Goal: Transaction & Acquisition: Purchase product/service

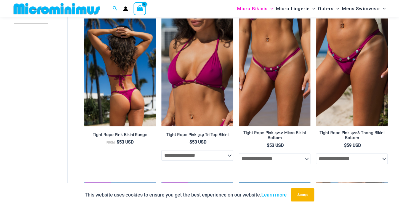
scroll to position [178, 0]
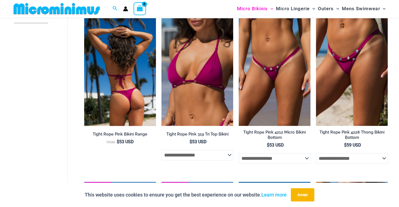
click at [123, 34] on img at bounding box center [120, 72] width 72 height 108
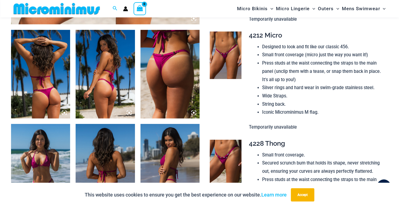
scroll to position [299, 0]
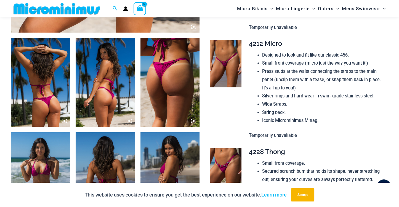
click at [39, 107] on img at bounding box center [40, 82] width 59 height 89
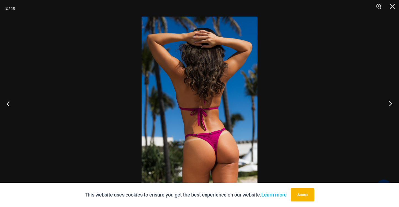
click at [389, 103] on button "Next" at bounding box center [388, 104] width 21 height 28
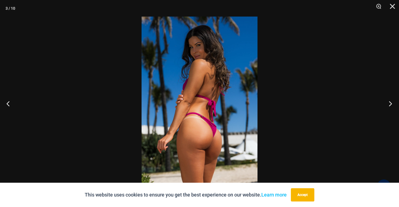
click at [389, 103] on button "Next" at bounding box center [388, 104] width 21 height 28
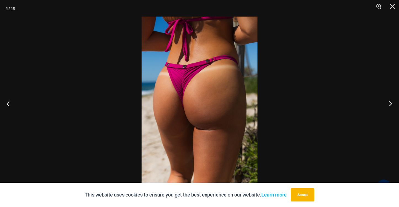
click at [389, 103] on button "Next" at bounding box center [388, 104] width 21 height 28
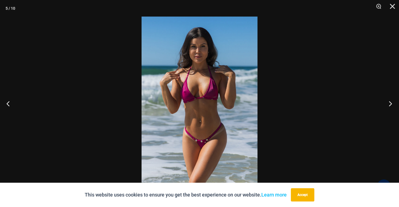
click at [389, 103] on button "Next" at bounding box center [388, 104] width 21 height 28
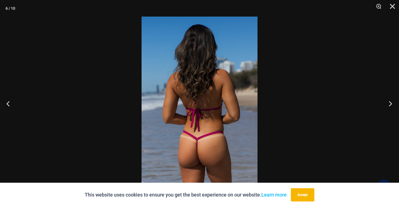
click at [389, 103] on button "Next" at bounding box center [388, 104] width 21 height 28
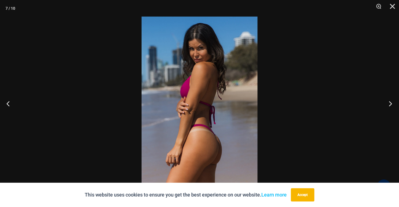
click at [389, 103] on button "Next" at bounding box center [388, 104] width 21 height 28
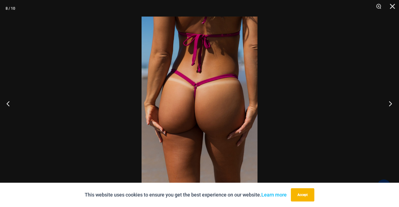
click at [389, 103] on button "Next" at bounding box center [388, 104] width 21 height 28
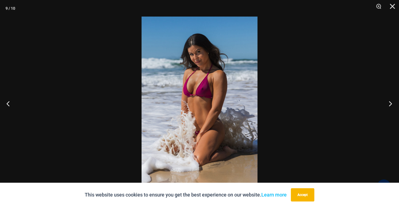
click at [389, 103] on button "Next" at bounding box center [388, 104] width 21 height 28
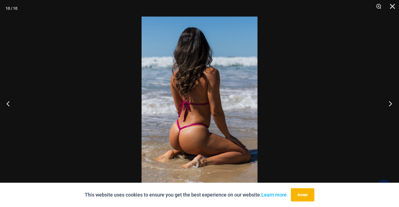
click at [389, 103] on button "Next" at bounding box center [388, 104] width 21 height 28
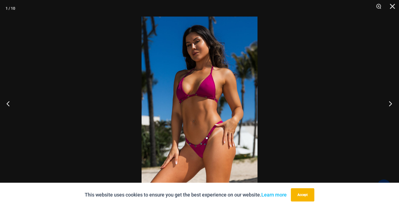
click at [389, 103] on button "Next" at bounding box center [388, 104] width 21 height 28
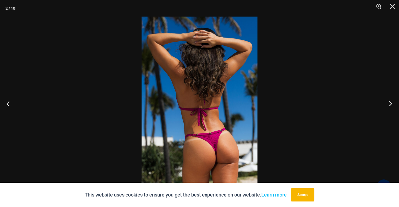
click at [389, 103] on button "Next" at bounding box center [388, 104] width 21 height 28
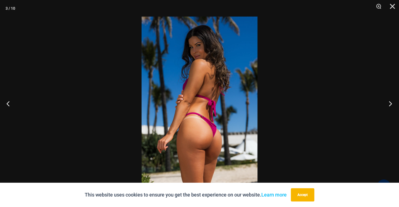
click at [389, 103] on button "Next" at bounding box center [388, 104] width 21 height 28
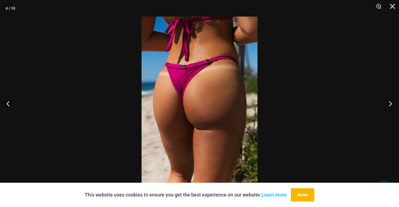
click at [389, 103] on button "Next" at bounding box center [388, 104] width 21 height 28
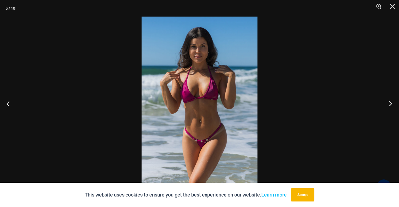
click at [389, 103] on button "Next" at bounding box center [388, 104] width 21 height 28
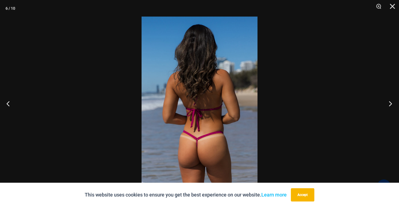
click at [389, 103] on button "Next" at bounding box center [388, 104] width 21 height 28
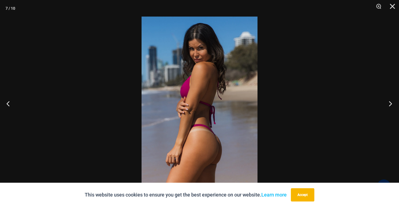
click at [389, 103] on button "Next" at bounding box center [388, 104] width 21 height 28
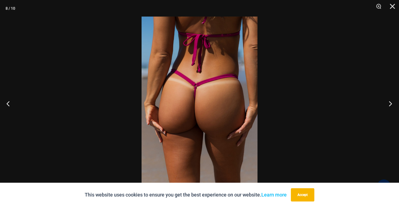
click at [389, 103] on button "Next" at bounding box center [388, 104] width 21 height 28
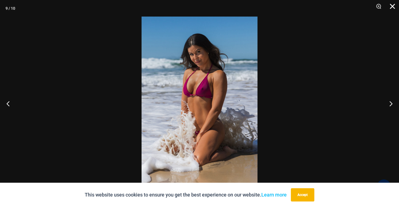
click at [391, 6] on button "Close" at bounding box center [391, 8] width 14 height 17
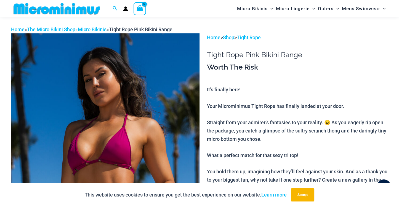
scroll to position [0, 0]
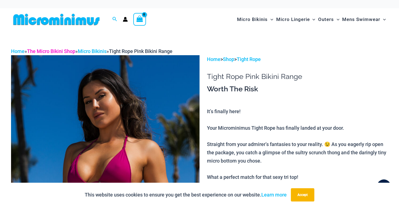
click at [61, 48] on link "The Micro Bikini Shop" at bounding box center [51, 51] width 48 height 6
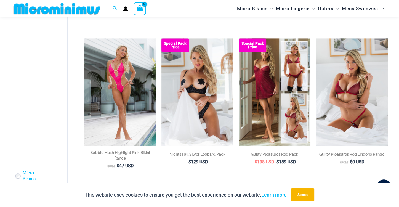
scroll to position [354, 0]
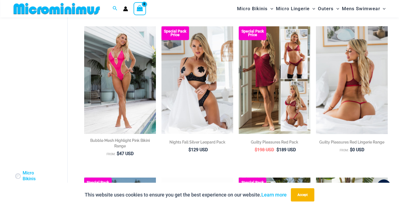
click at [345, 68] on img at bounding box center [352, 80] width 72 height 108
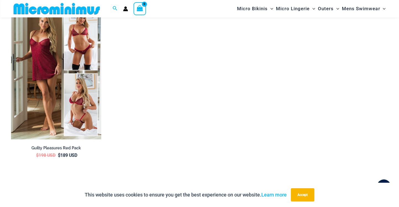
scroll to position [804, 0]
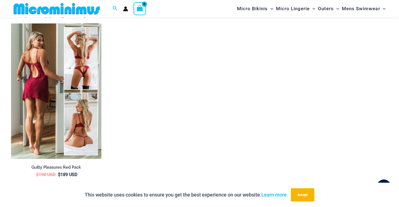
click at [74, 115] on img at bounding box center [56, 90] width 90 height 135
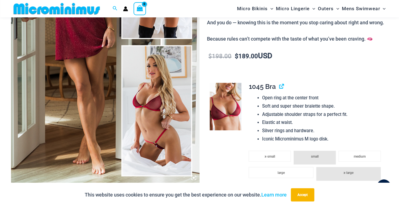
scroll to position [152, 0]
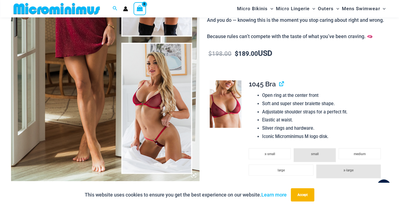
click at [147, 102] on img at bounding box center [105, 39] width 188 height 283
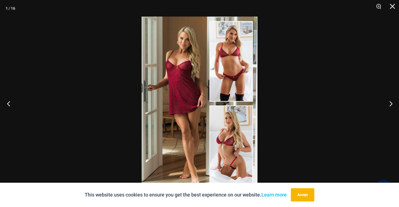
click at [6, 103] on button "Previous" at bounding box center [10, 104] width 21 height 28
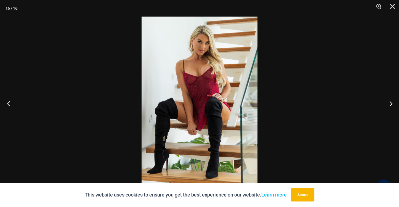
click at [7, 103] on button "Previous" at bounding box center [10, 104] width 21 height 28
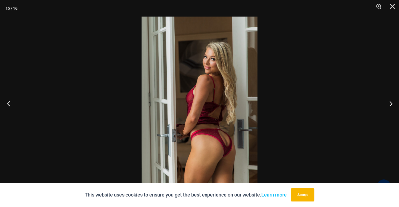
click at [7, 103] on button "Previous" at bounding box center [10, 104] width 21 height 28
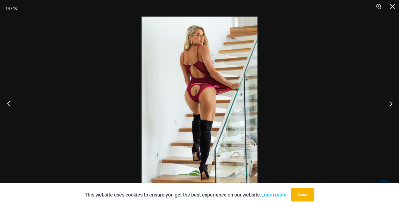
click at [7, 103] on button "Previous" at bounding box center [10, 104] width 21 height 28
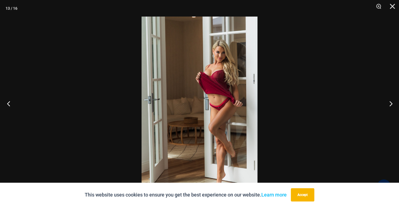
click at [7, 103] on button "Previous" at bounding box center [10, 104] width 21 height 28
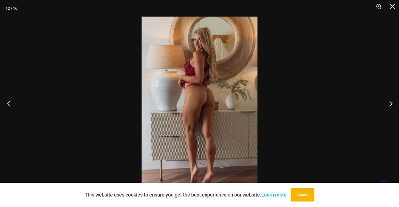
click at [7, 103] on button "Previous" at bounding box center [10, 104] width 21 height 28
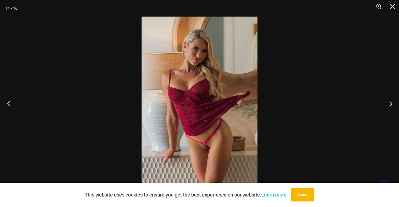
click at [7, 103] on button "Previous" at bounding box center [10, 104] width 21 height 28
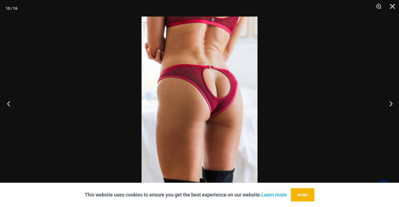
click at [7, 103] on button "Previous" at bounding box center [10, 104] width 21 height 28
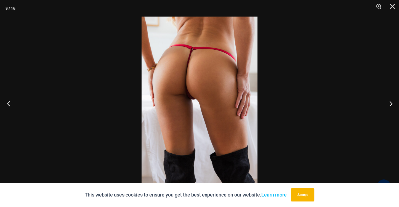
click at [7, 103] on button "Previous" at bounding box center [10, 104] width 21 height 28
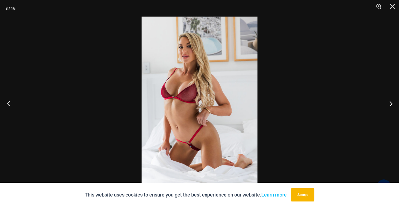
click at [7, 103] on button "Previous" at bounding box center [10, 104] width 21 height 28
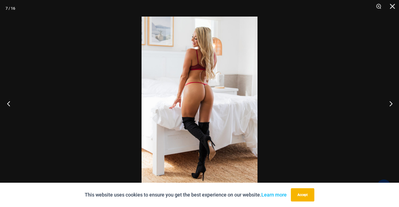
click at [7, 103] on button "Previous" at bounding box center [10, 104] width 21 height 28
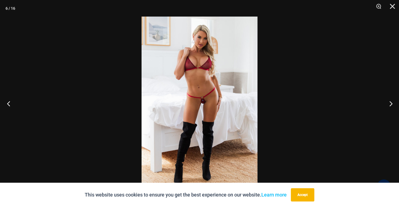
click at [7, 103] on button "Previous" at bounding box center [10, 104] width 21 height 28
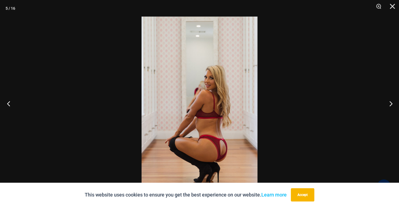
click at [7, 103] on button "Previous" at bounding box center [10, 104] width 21 height 28
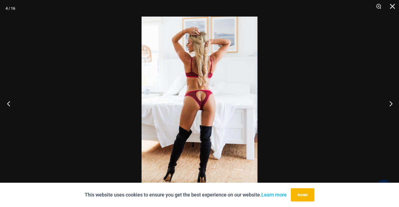
click at [7, 103] on button "Previous" at bounding box center [10, 104] width 21 height 28
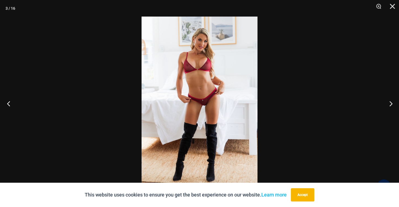
click at [7, 103] on button "Previous" at bounding box center [10, 104] width 21 height 28
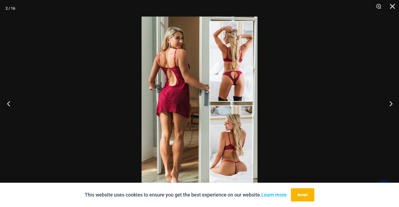
click at [7, 103] on button "Previous" at bounding box center [10, 104] width 21 height 28
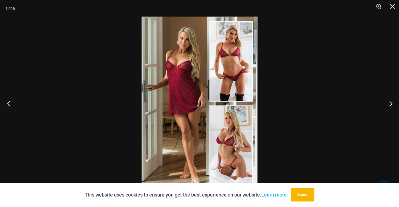
click at [7, 103] on button "Previous" at bounding box center [10, 104] width 21 height 28
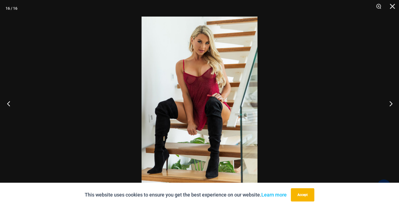
click at [7, 103] on button "Previous" at bounding box center [10, 104] width 21 height 28
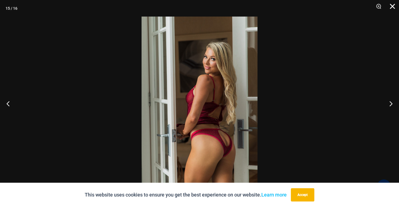
click at [390, 5] on button "Close" at bounding box center [391, 8] width 14 height 17
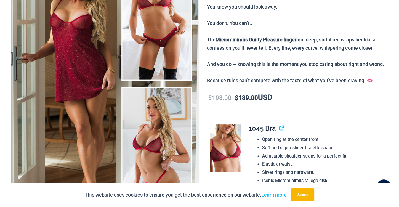
scroll to position [0, 0]
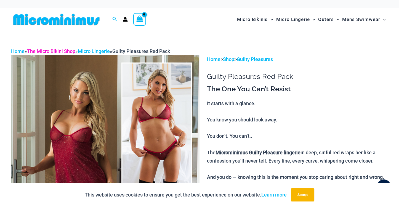
click at [67, 50] on link "The Micro Bikini Shop" at bounding box center [51, 51] width 48 height 6
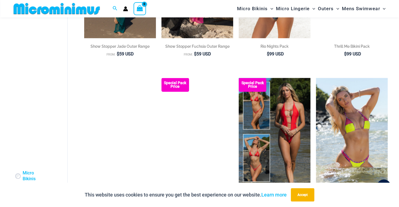
scroll to position [1081, 0]
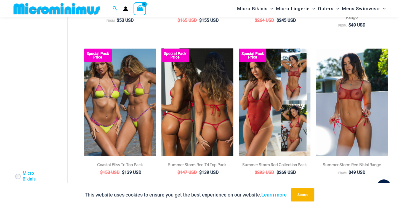
click at [213, 118] on img at bounding box center [197, 103] width 72 height 108
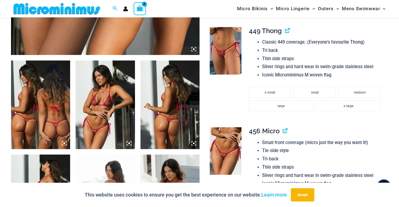
scroll to position [285, 0]
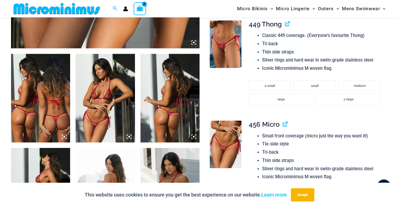
click at [100, 75] on img at bounding box center [105, 98] width 59 height 89
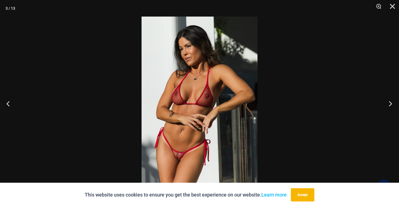
click at [390, 103] on button "Next" at bounding box center [388, 104] width 21 height 28
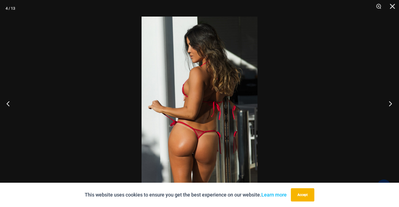
click at [390, 103] on button "Next" at bounding box center [388, 104] width 21 height 28
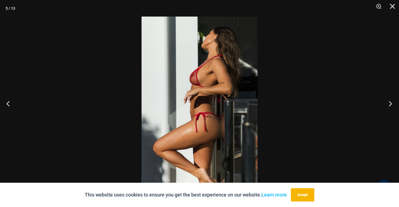
click at [390, 103] on button "Next" at bounding box center [388, 104] width 21 height 28
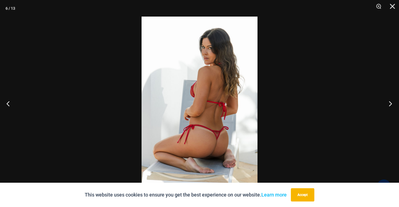
click at [391, 103] on button "Next" at bounding box center [388, 104] width 21 height 28
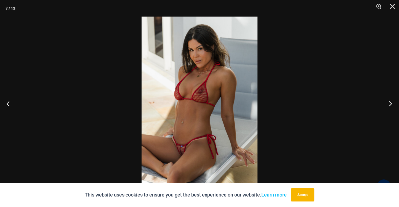
click at [391, 103] on button "Next" at bounding box center [388, 104] width 21 height 28
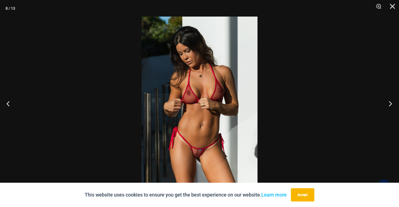
click at [391, 103] on button "Next" at bounding box center [388, 104] width 21 height 28
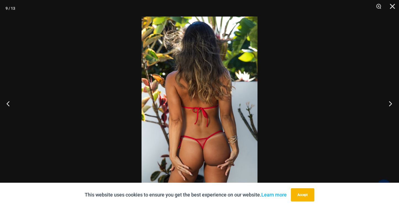
click at [391, 103] on button "Next" at bounding box center [388, 104] width 21 height 28
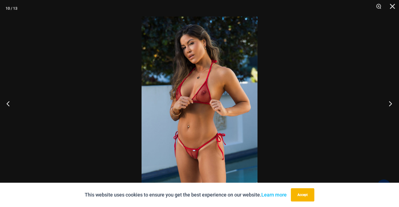
click at [391, 103] on button "Next" at bounding box center [388, 104] width 21 height 28
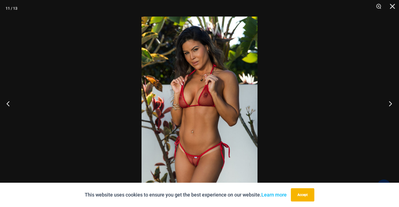
click at [391, 103] on button "Next" at bounding box center [388, 104] width 21 height 28
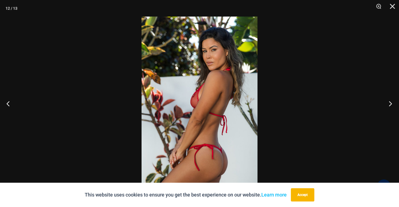
click at [391, 103] on button "Next" at bounding box center [388, 104] width 21 height 28
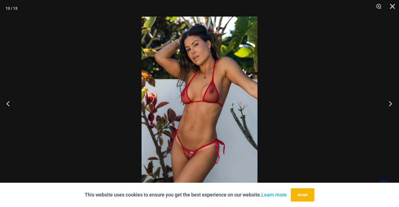
click at [391, 103] on button "Next" at bounding box center [388, 104] width 21 height 28
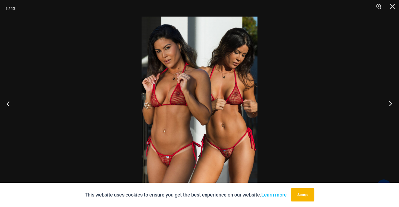
click at [391, 103] on button "Next" at bounding box center [388, 104] width 21 height 28
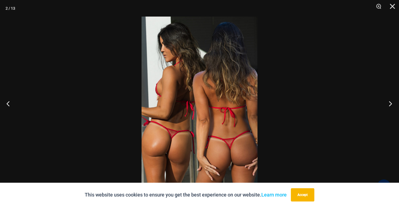
click at [391, 103] on button "Next" at bounding box center [388, 104] width 21 height 28
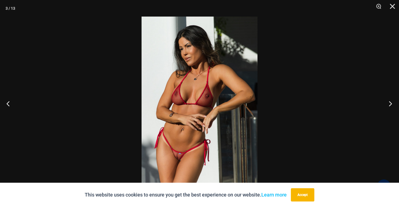
click at [391, 103] on button "Next" at bounding box center [388, 104] width 21 height 28
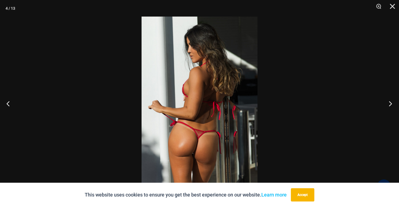
click at [391, 103] on button "Next" at bounding box center [388, 104] width 21 height 28
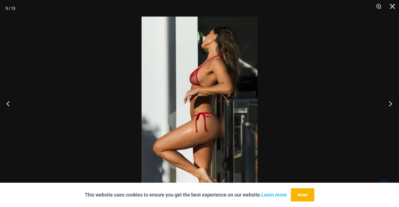
click at [391, 103] on button "Next" at bounding box center [388, 104] width 21 height 28
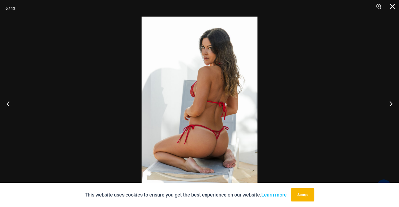
click at [393, 3] on button "Close" at bounding box center [391, 8] width 14 height 17
